Goal: Go to known website: Access a specific website the user already knows

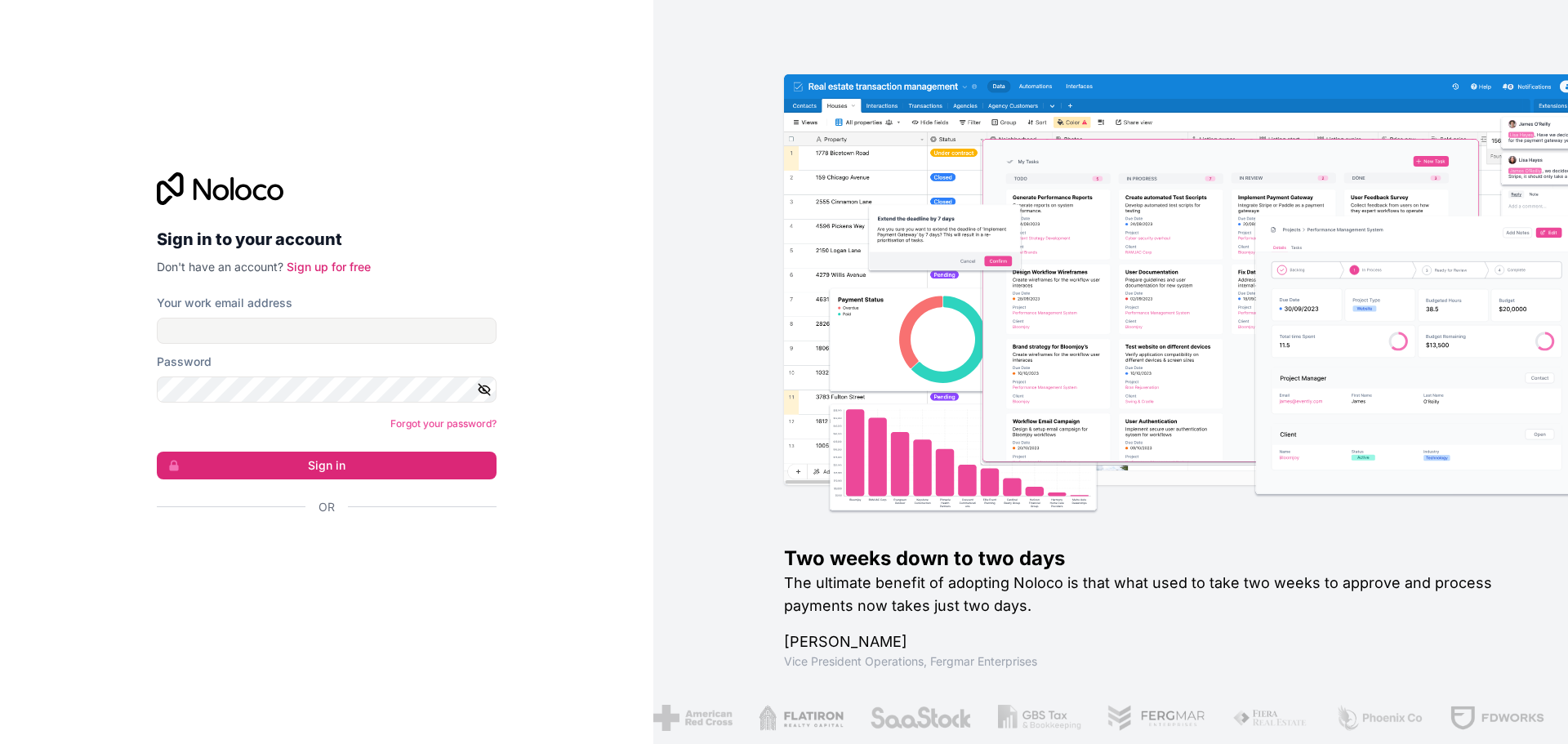
click at [235, 406] on form "Your work email address Password Forgot your password? Sign in Or" at bounding box center [326, 433] width 340 height 277
click at [214, 334] on input "Your work email address" at bounding box center [326, 331] width 340 height 26
type input "[PERSON_NAME][EMAIL_ADDRESS][PERSON_NAME][DOMAIN_NAME]"
click at [360, 464] on button "Sign in" at bounding box center [326, 466] width 340 height 28
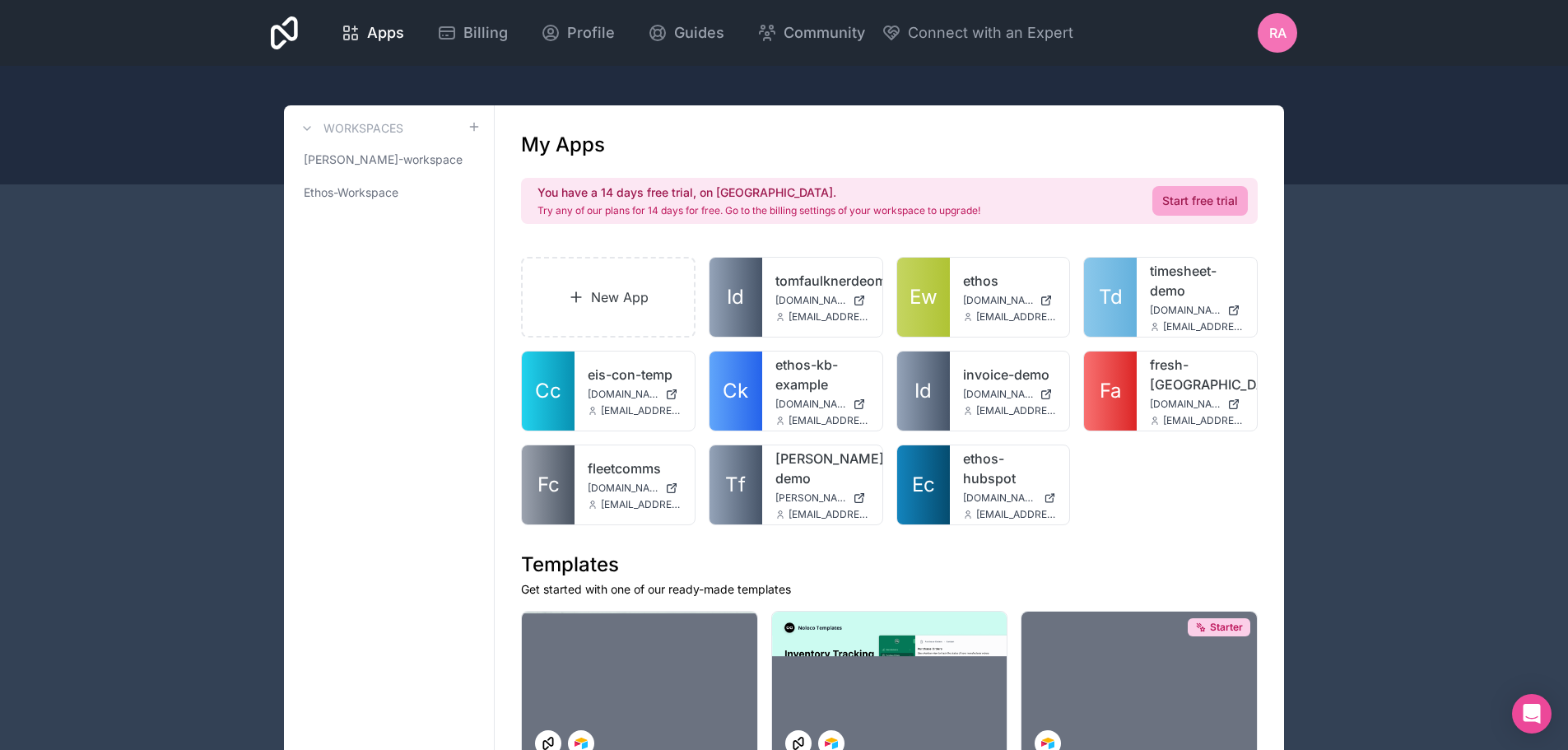
scroll to position [82, 0]
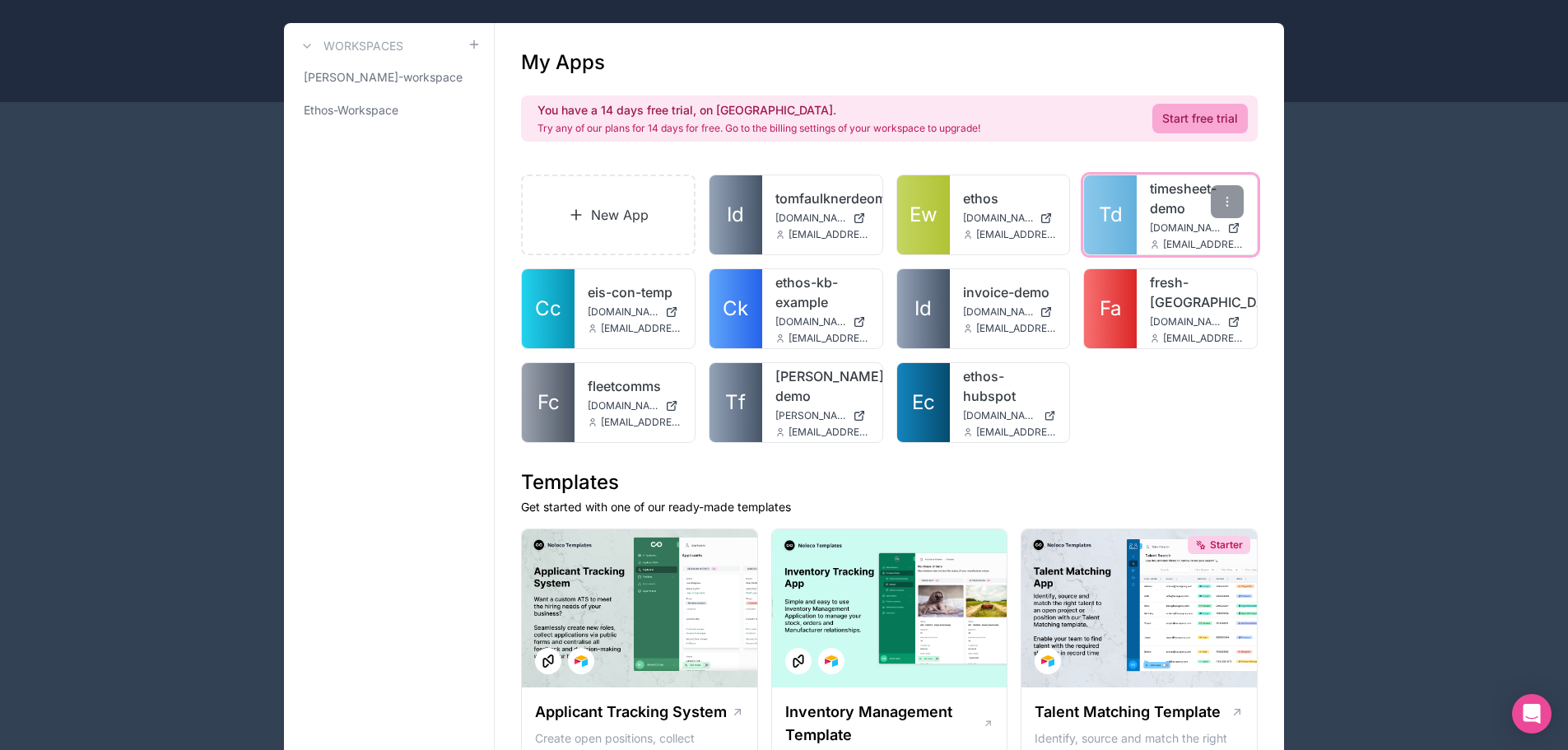
click at [1181, 224] on span "[DOMAIN_NAME]" at bounding box center [1185, 229] width 71 height 13
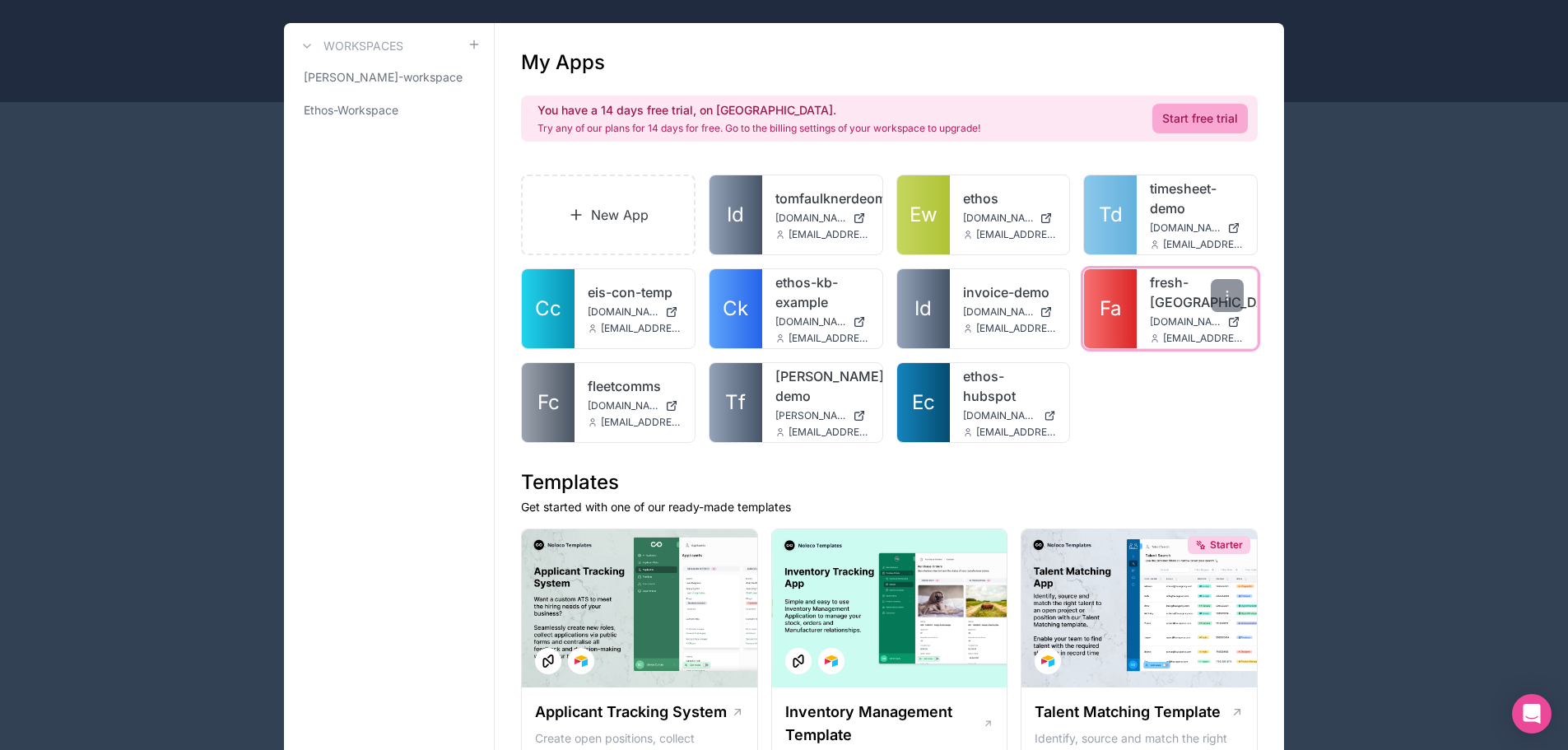
click at [1160, 315] on span "[DOMAIN_NAME]" at bounding box center [1185, 321] width 71 height 13
click at [1231, 298] on icon at bounding box center [1227, 296] width 13 height 13
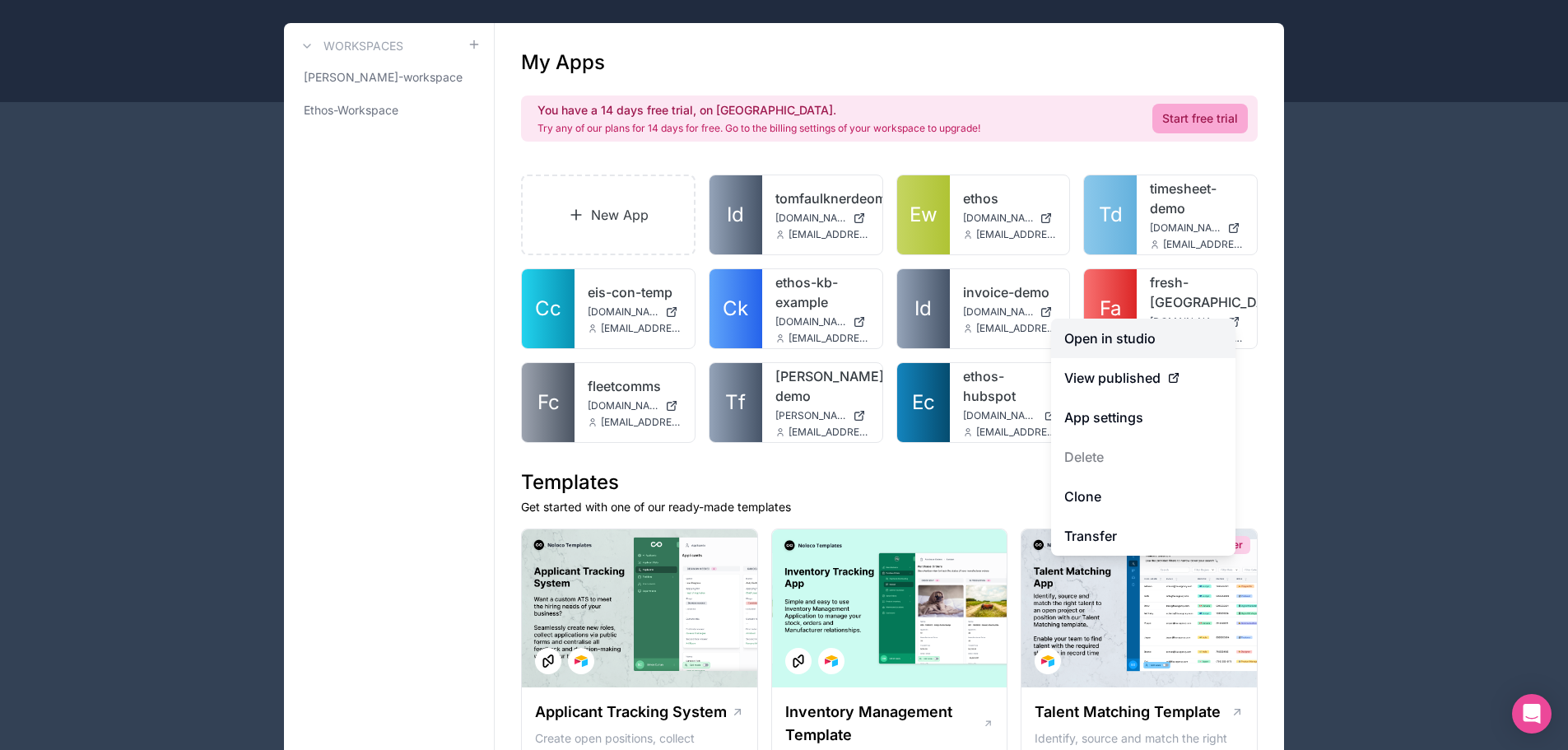
click at [1158, 335] on link "Open in studio" at bounding box center [1143, 338] width 184 height 40
